Goal: Find specific page/section: Find specific page/section

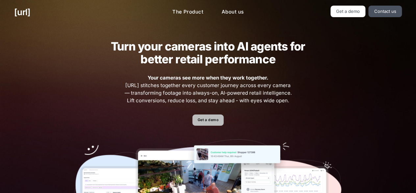
click at [214, 118] on link "Get a demo" at bounding box center [208, 120] width 31 height 12
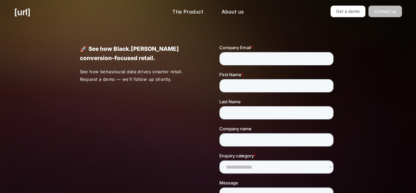
click at [380, 14] on link "Contact us" at bounding box center [386, 12] width 34 height 12
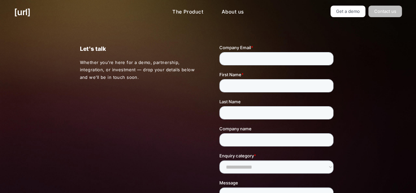
click at [389, 16] on link "Contact us" at bounding box center [386, 12] width 34 height 12
click at [355, 11] on link "Get a demo" at bounding box center [348, 12] width 35 height 12
